Goal: Task Accomplishment & Management: Manage account settings

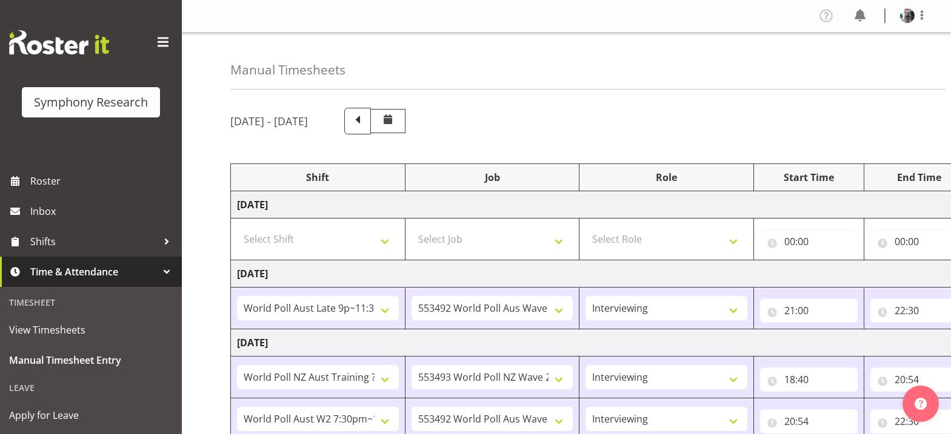
select select "57511"
select select "10499"
select select "47"
select select "41604"
select select "10527"
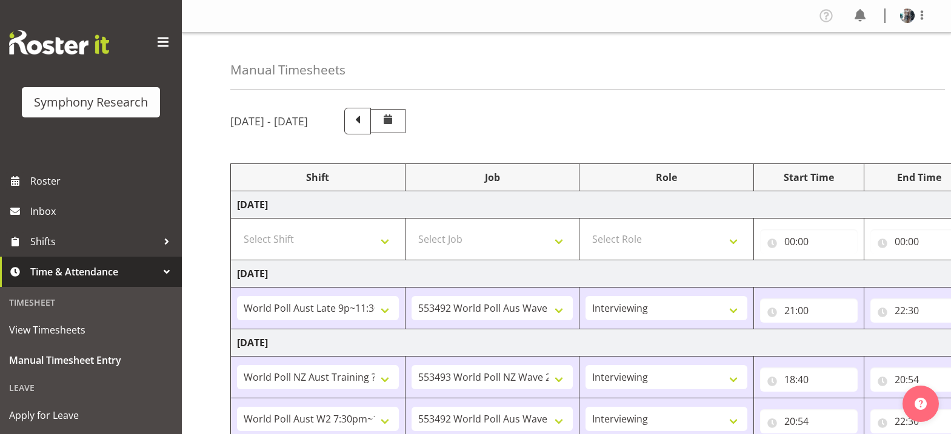
select select "47"
select select "56692"
select select "10499"
select select "47"
select select "48116"
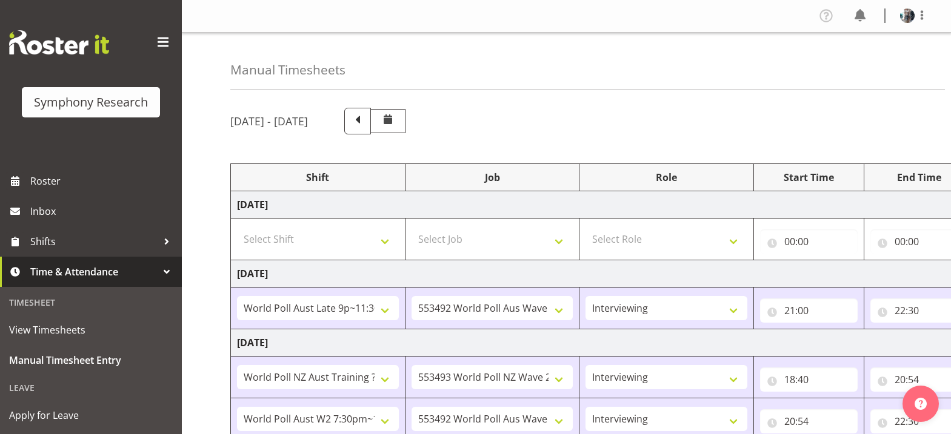
select select "10527"
select select "47"
select select "56692"
select select "10499"
select select "47"
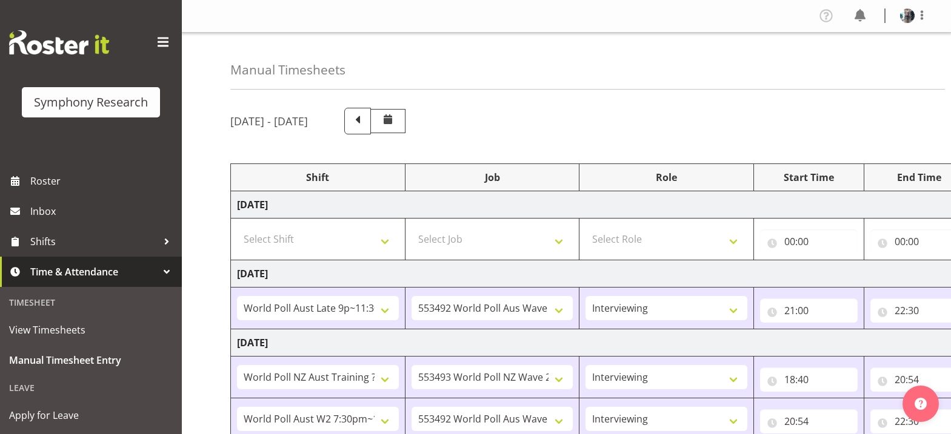
scroll to position [359, 0]
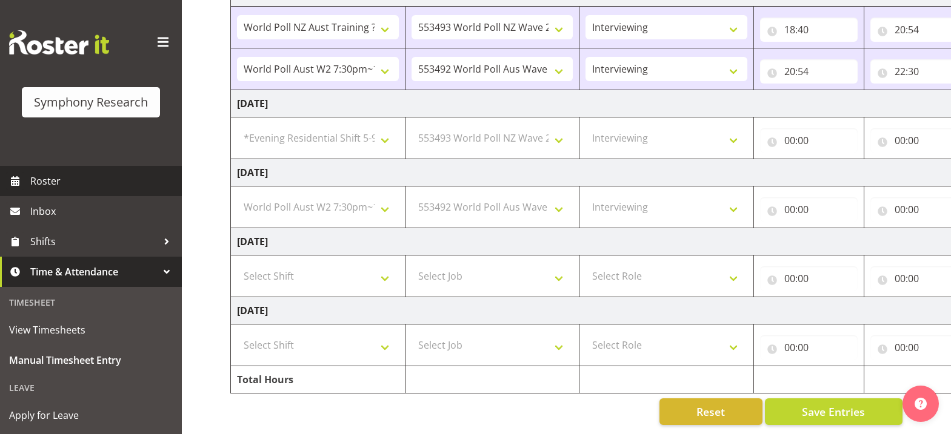
click at [53, 181] on span "Roster" at bounding box center [102, 181] width 145 height 18
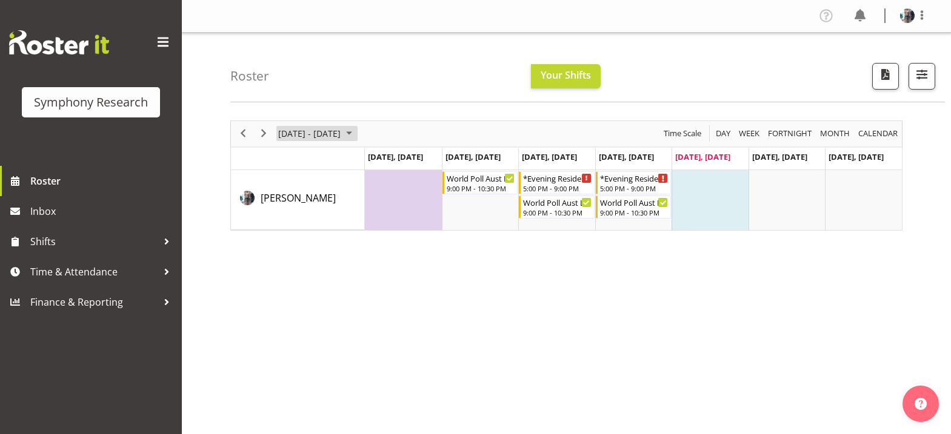
click at [356, 132] on span "September 2025" at bounding box center [349, 133] width 15 height 15
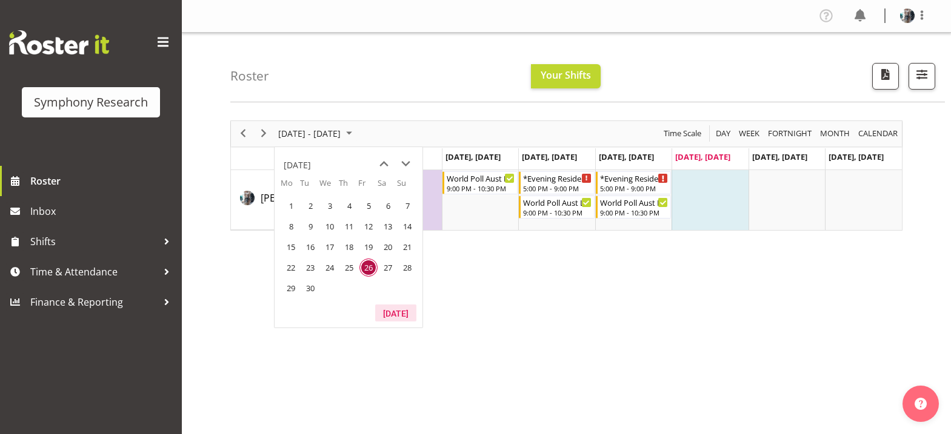
click at [397, 313] on button "[DATE]" at bounding box center [395, 313] width 41 height 17
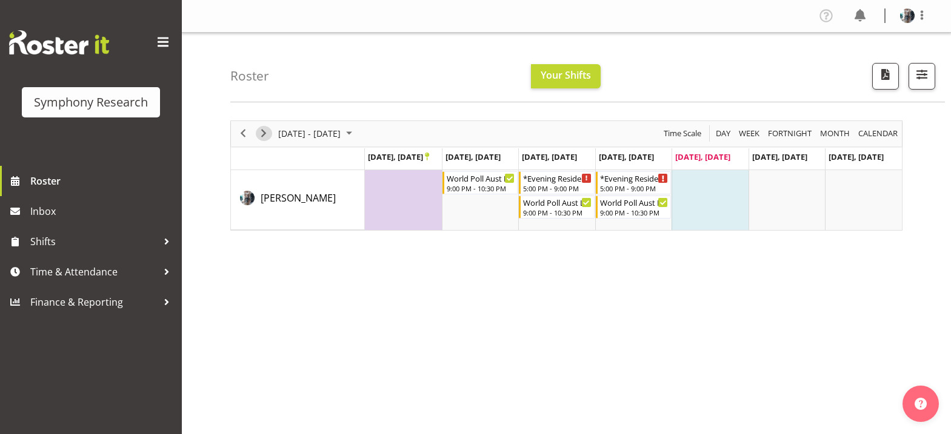
click at [265, 133] on span "Next" at bounding box center [263, 133] width 15 height 15
